Goal: Task Accomplishment & Management: Manage account settings

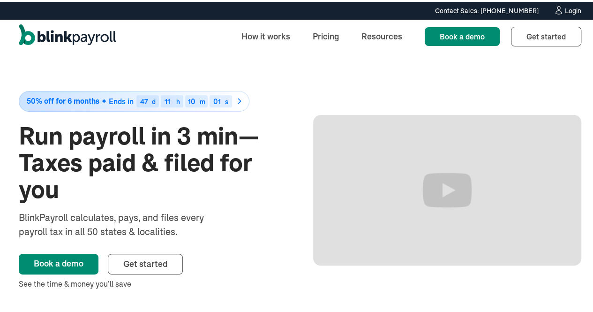
click at [566, 9] on div "Login" at bounding box center [573, 9] width 16 height 7
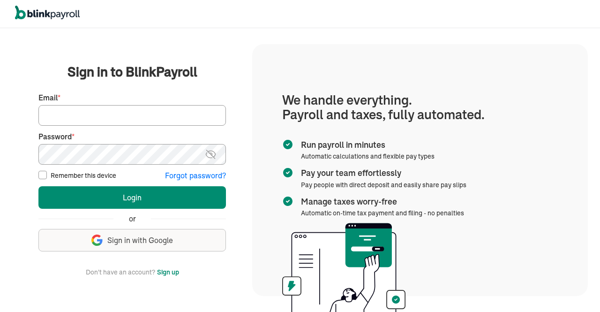
click at [117, 117] on input "Email *" at bounding box center [131, 115] width 187 height 21
type input "hr@vertonsolutions.com"
click at [211, 156] on img at bounding box center [211, 154] width 12 height 11
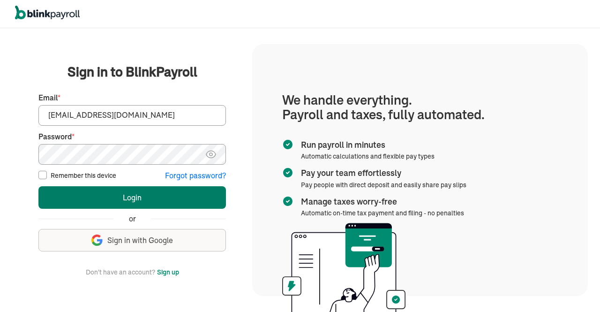
click at [162, 189] on button "Login" at bounding box center [131, 197] width 187 height 22
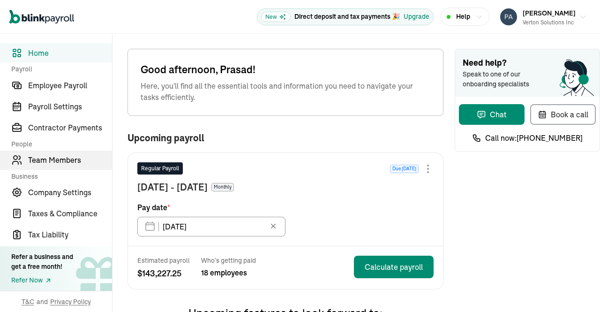
click at [66, 163] on span "Team Members" at bounding box center [70, 159] width 84 height 11
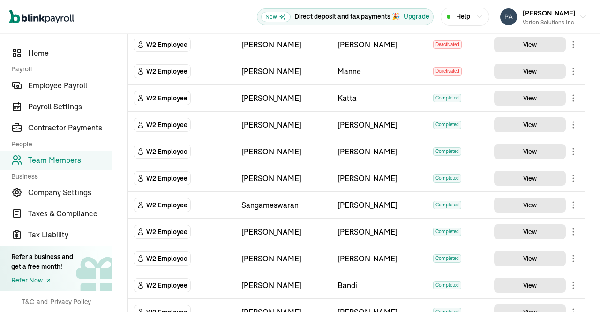
scroll to position [492, 0]
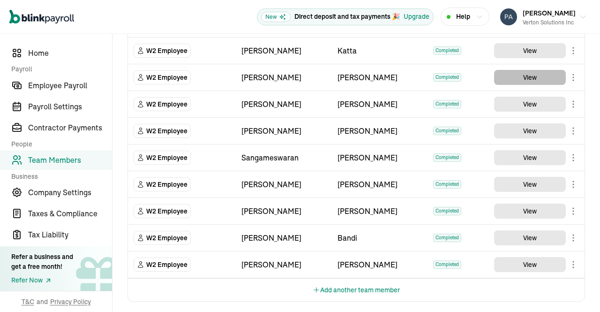
click at [527, 73] on button "View" at bounding box center [530, 77] width 72 height 15
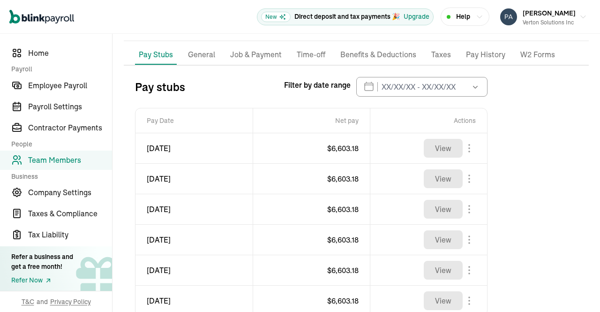
scroll to position [137, 0]
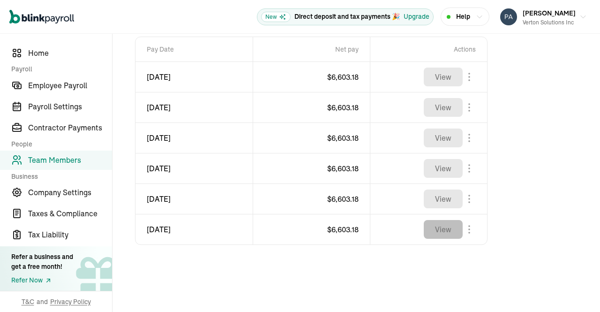
click at [443, 231] on button "View" at bounding box center [442, 229] width 39 height 19
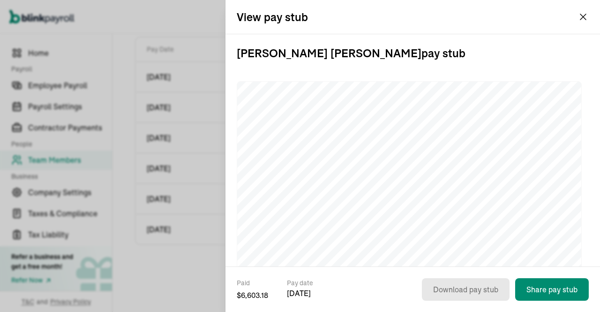
scroll to position [111, 0]
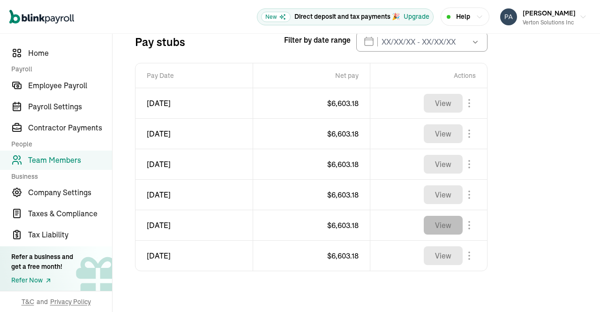
click at [445, 222] on button "View" at bounding box center [442, 224] width 39 height 19
click at [54, 156] on span "Team Members" at bounding box center [70, 159] width 84 height 11
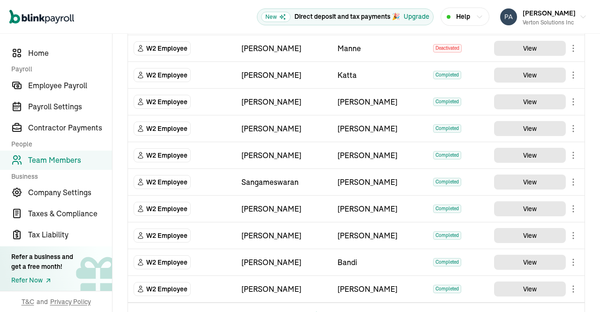
scroll to position [473, 0]
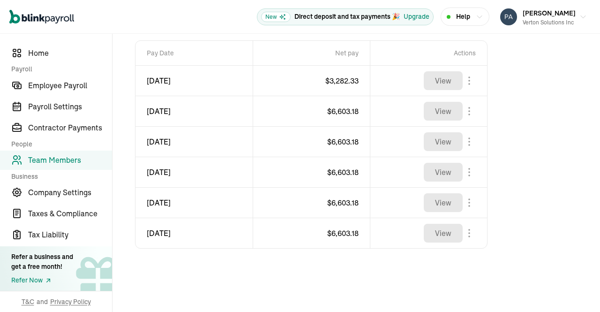
scroll to position [133, 0]
click at [450, 235] on button "View" at bounding box center [442, 233] width 39 height 19
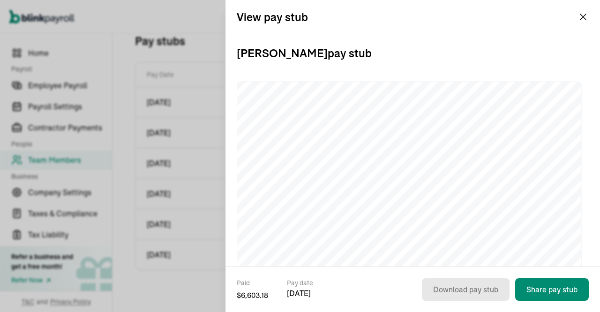
scroll to position [111, 0]
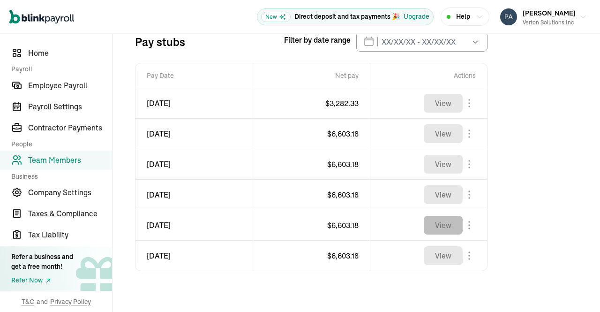
click at [452, 220] on button "View" at bounding box center [442, 224] width 39 height 19
click at [65, 157] on span "Team Members" at bounding box center [70, 159] width 84 height 11
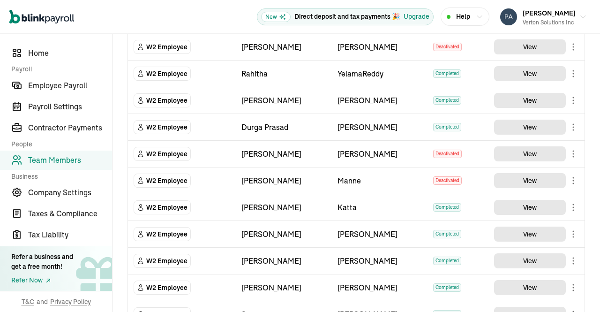
scroll to position [372, 0]
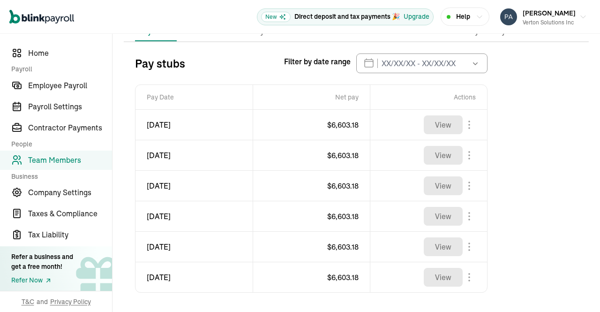
scroll to position [104, 0]
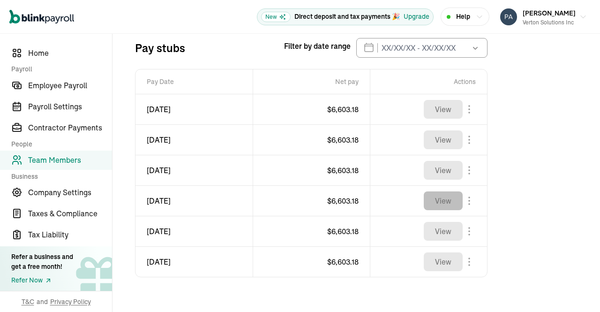
click at [443, 201] on button "View" at bounding box center [442, 200] width 39 height 19
